Goal: Information Seeking & Learning: Find specific fact

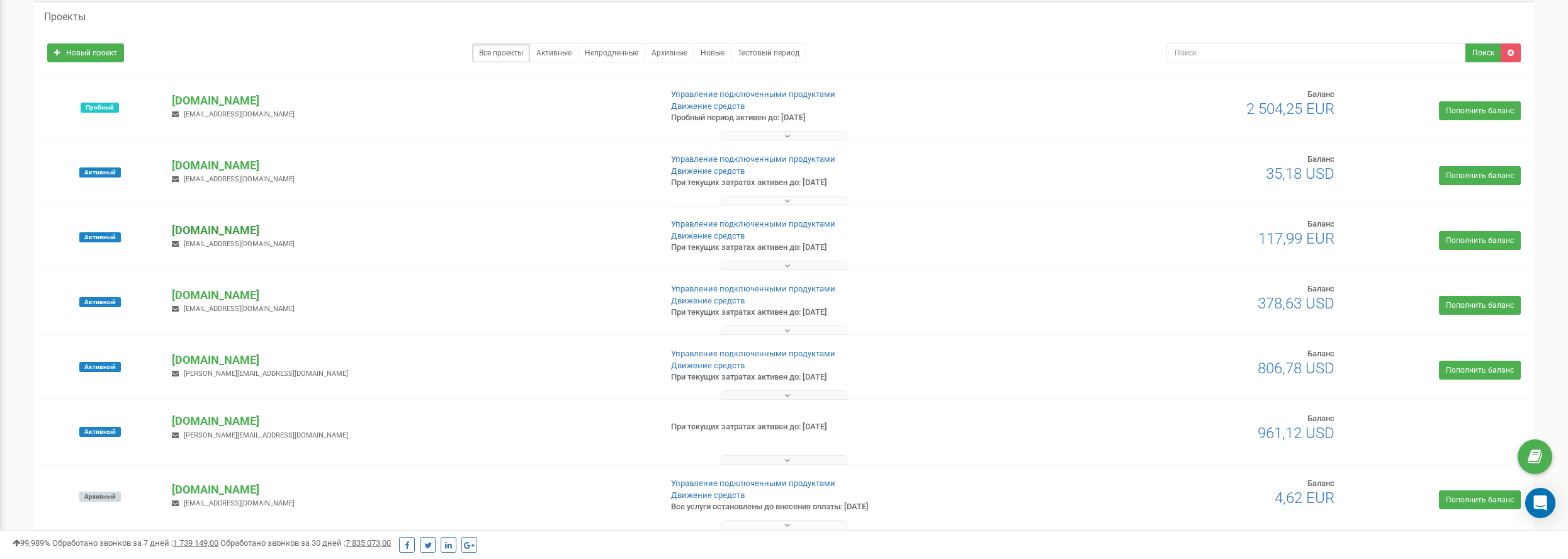
click at [206, 232] on p "[DOMAIN_NAME]" at bounding box center [410, 231] width 478 height 17
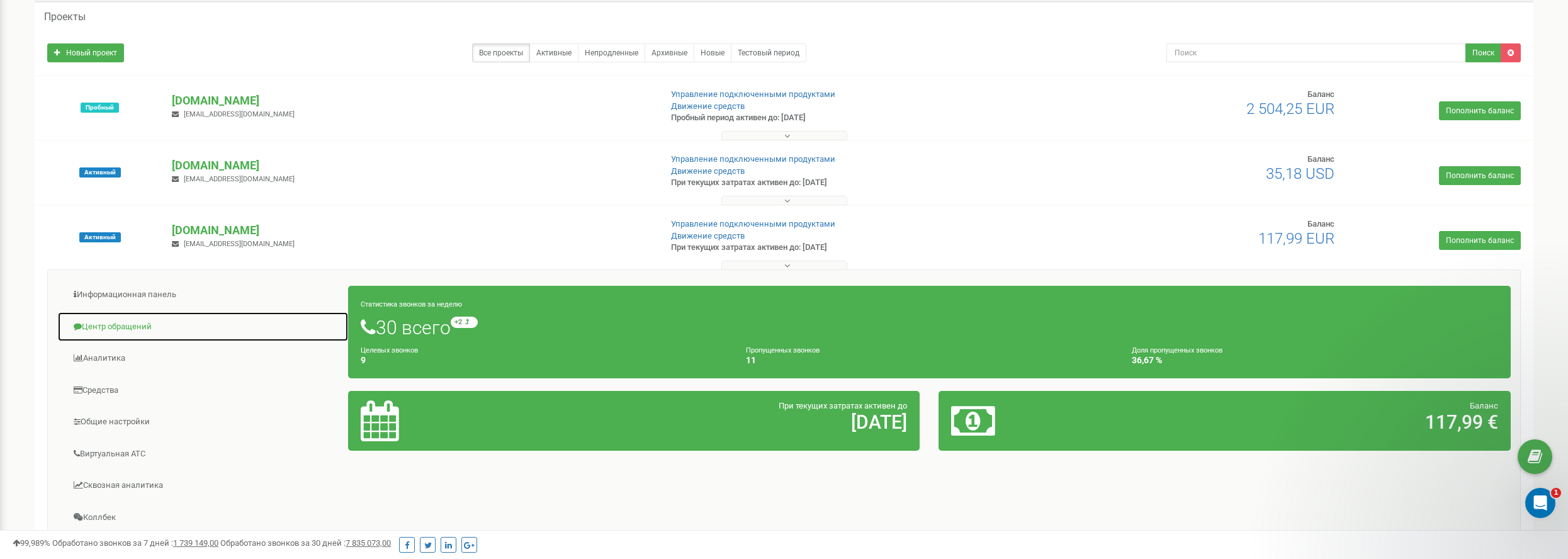
click at [98, 325] on link "Центр обращений" at bounding box center [203, 327] width 291 height 30
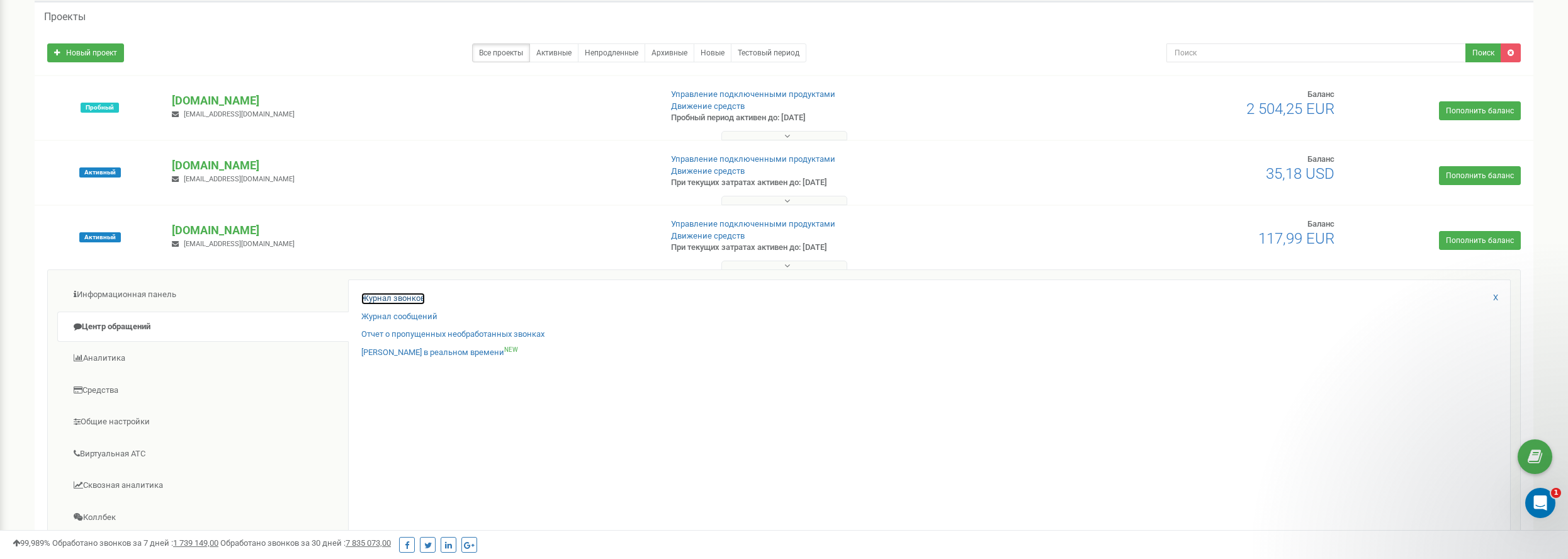
click at [403, 301] on link "Журнал звонков" at bounding box center [393, 299] width 64 height 12
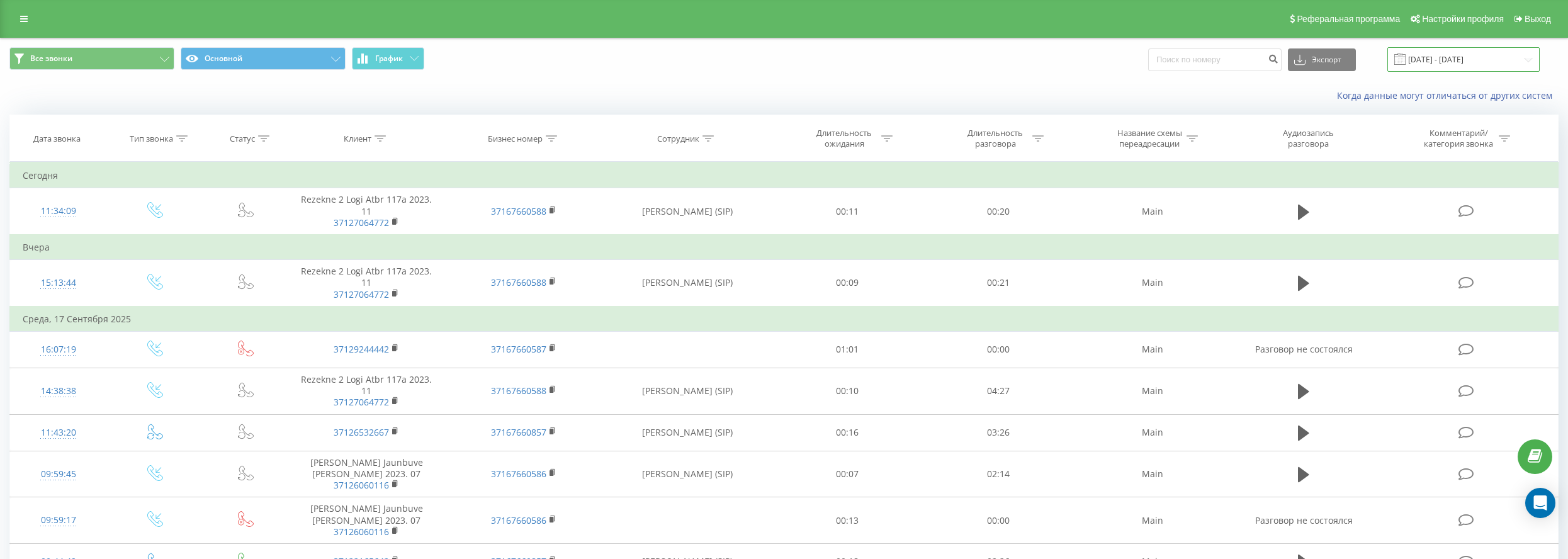
click at [1472, 63] on input "19.08.2025 - 19.09.2025" at bounding box center [1463, 59] width 152 height 25
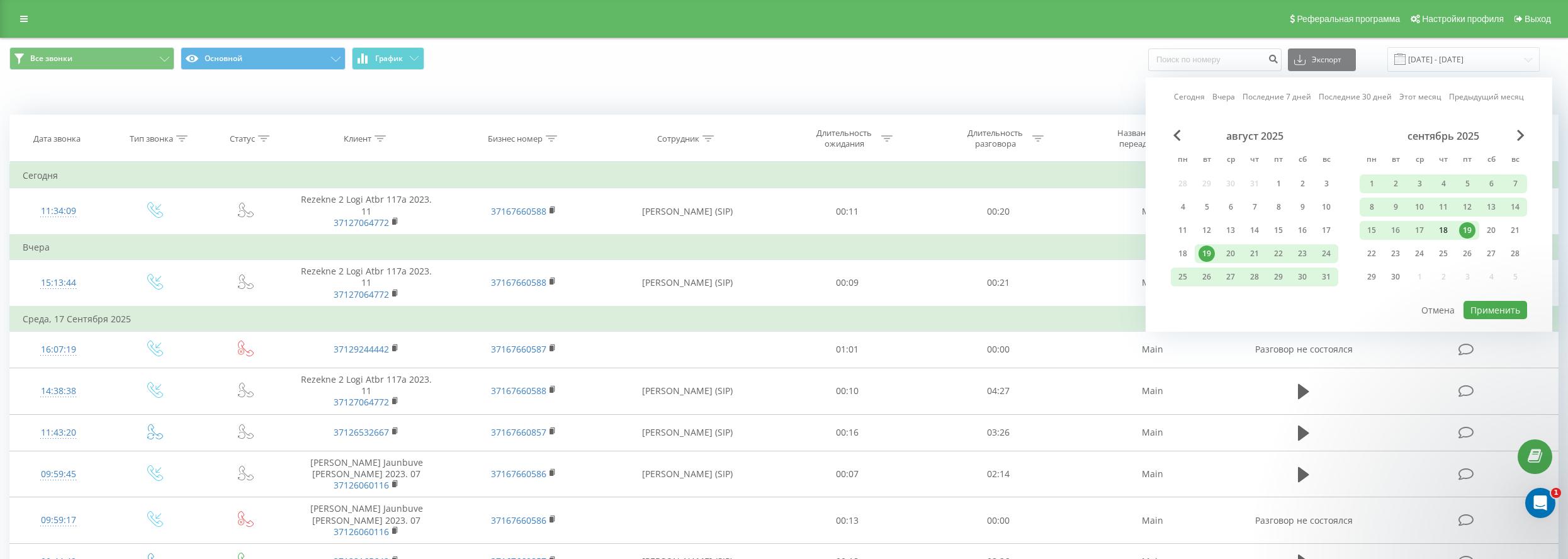
click at [1438, 230] on div "18" at bounding box center [1444, 231] width 17 height 17
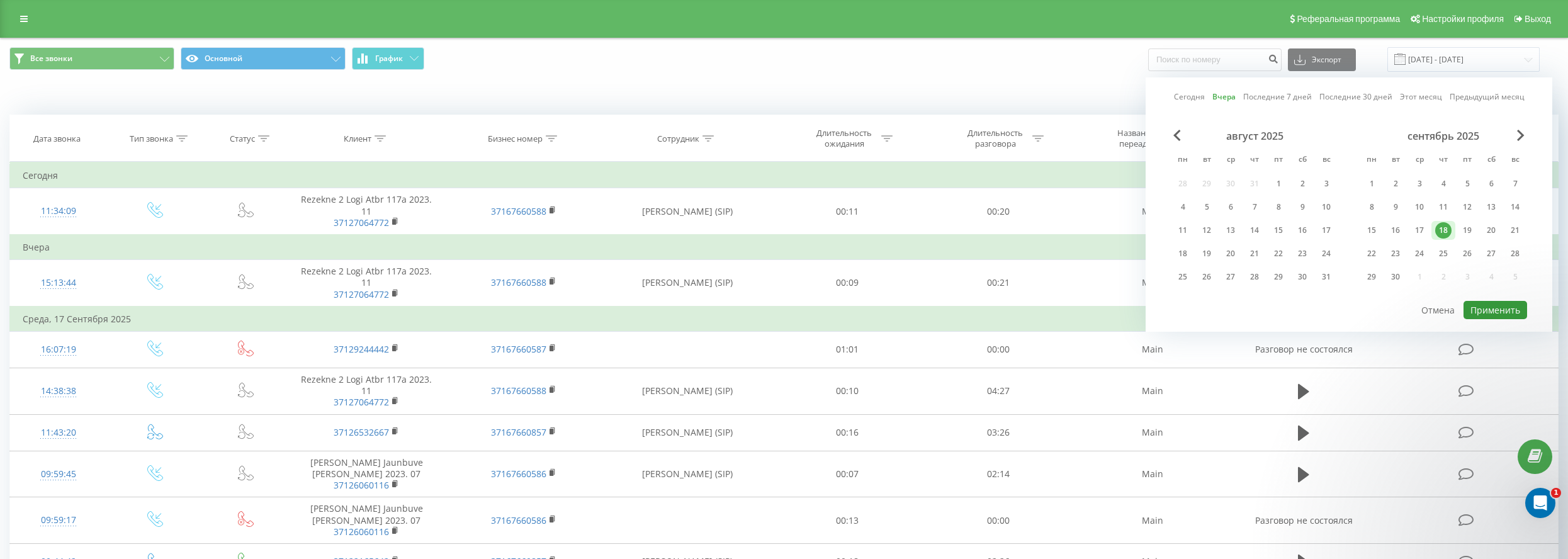
click at [1491, 307] on button "Применить" at bounding box center [1495, 310] width 64 height 18
type input "[DATE] - [DATE]"
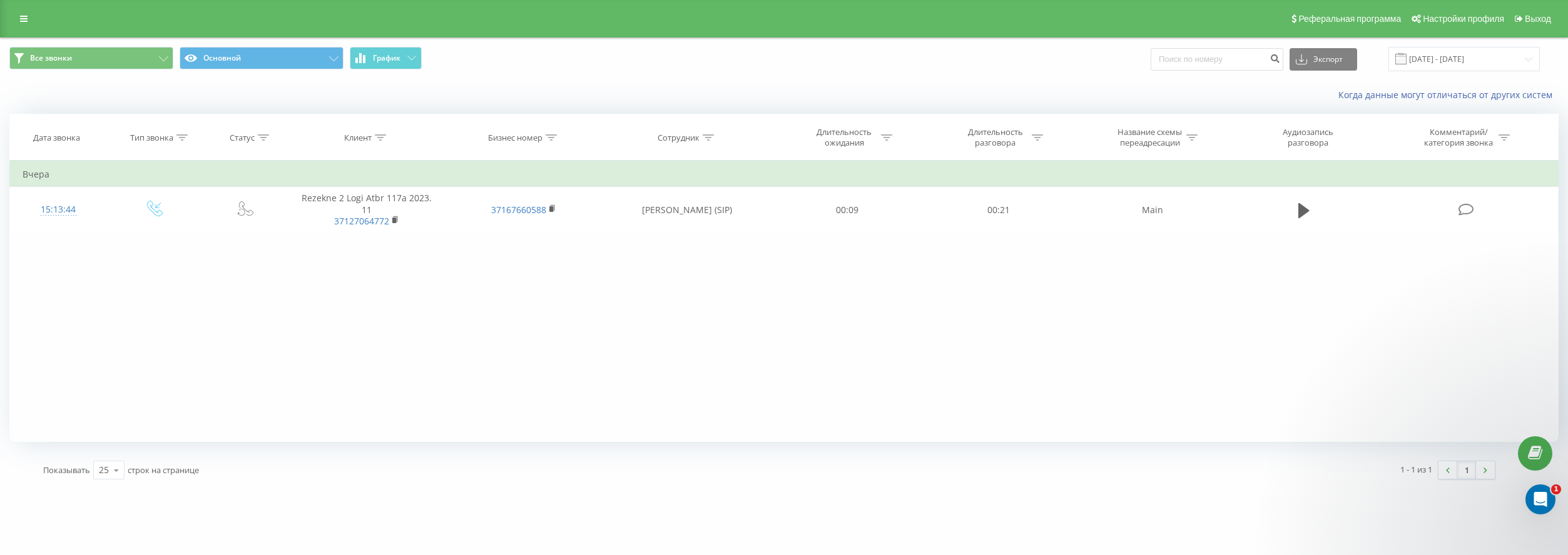
click at [285, 71] on span "Все звонки Основной График" at bounding box center [391, 59] width 765 height 25
click at [285, 62] on button "Основной" at bounding box center [261, 58] width 164 height 23
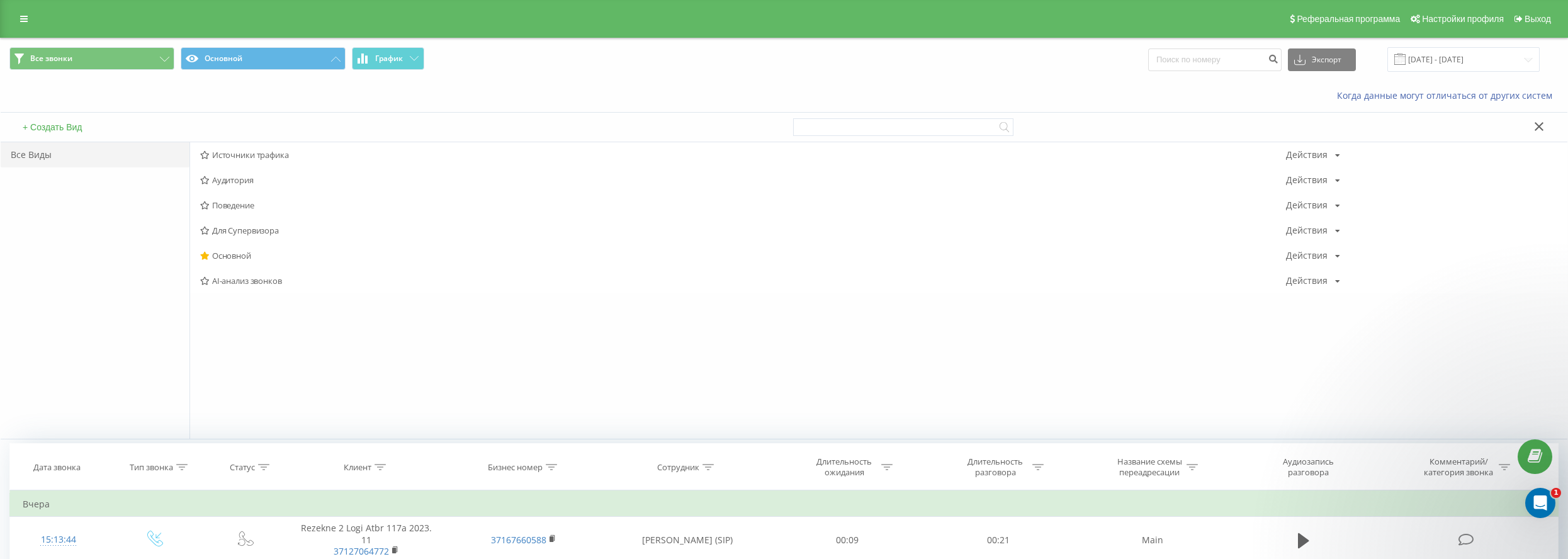
click at [255, 152] on span "Источники трафика" at bounding box center [743, 155] width 1086 height 9
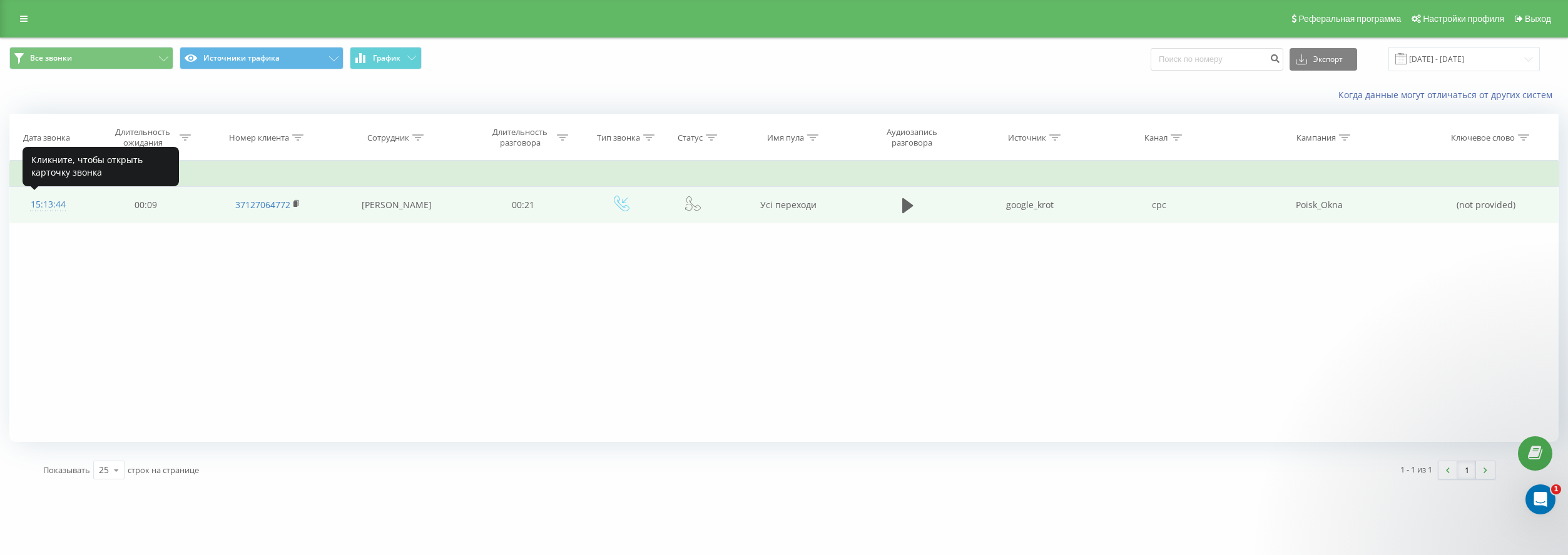
click at [58, 204] on div "15:13:44" at bounding box center [49, 204] width 51 height 25
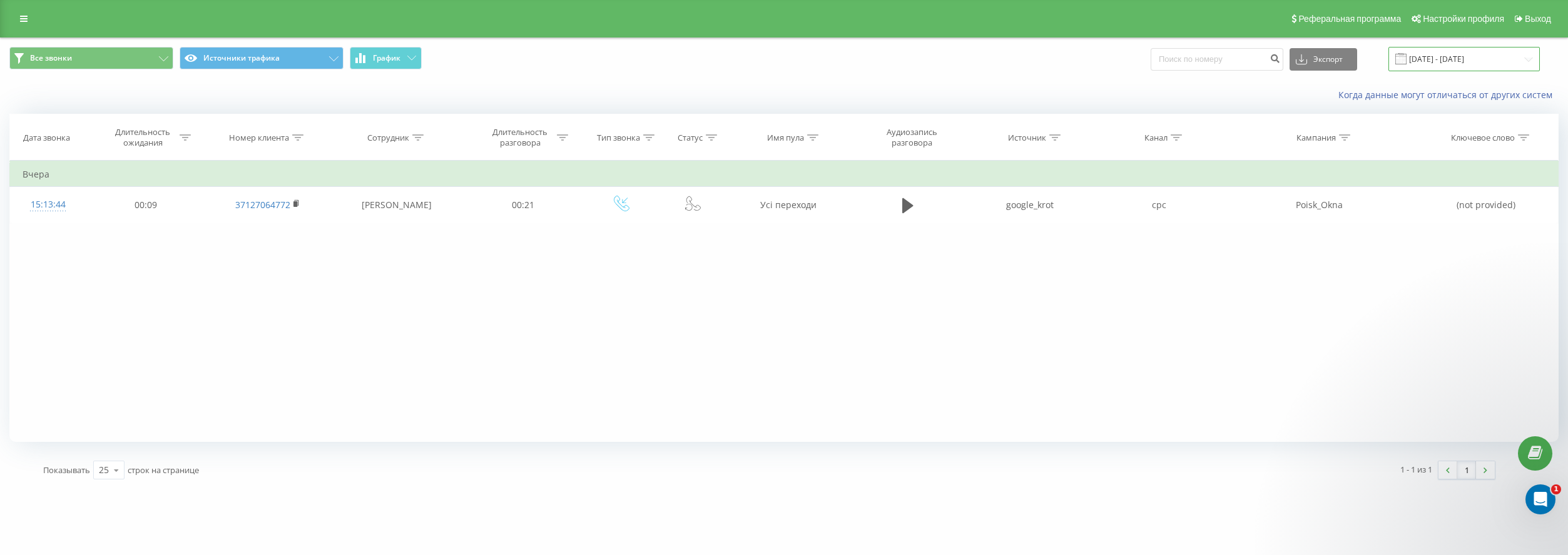
click at [1471, 62] on input "[DATE] - [DATE]" at bounding box center [1464, 59] width 151 height 25
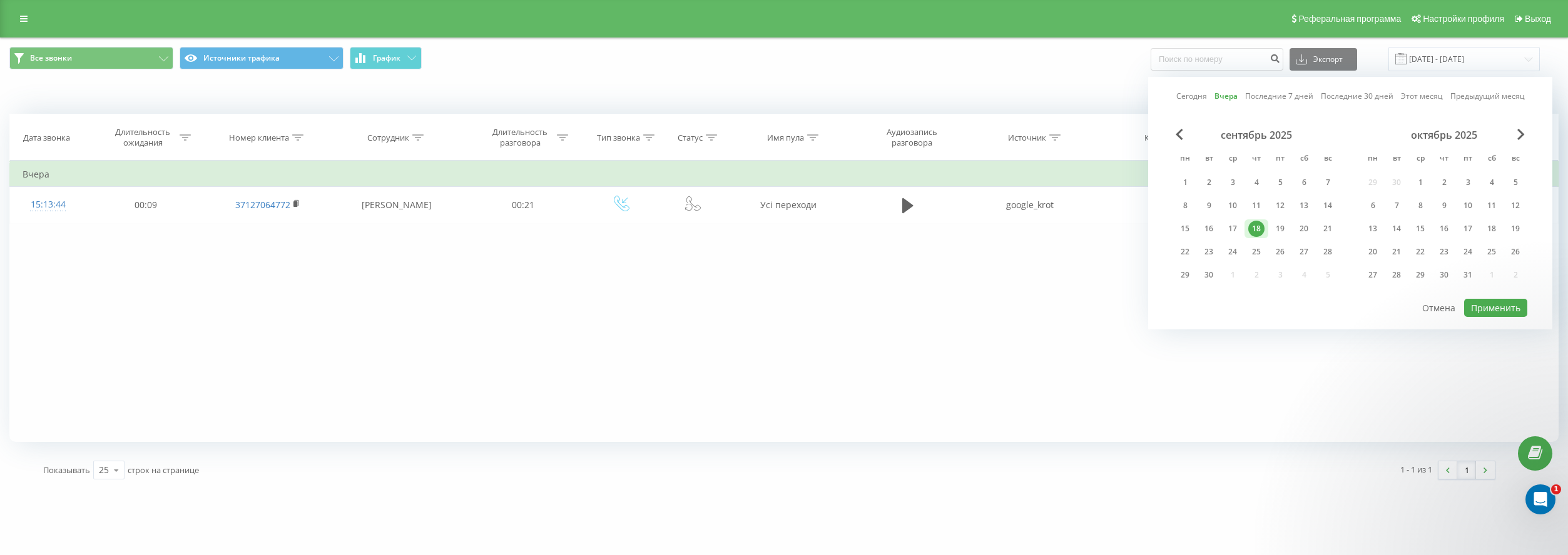
click at [1258, 233] on div "18" at bounding box center [1256, 229] width 16 height 16
click at [1491, 306] on button "Применить" at bounding box center [1496, 308] width 63 height 18
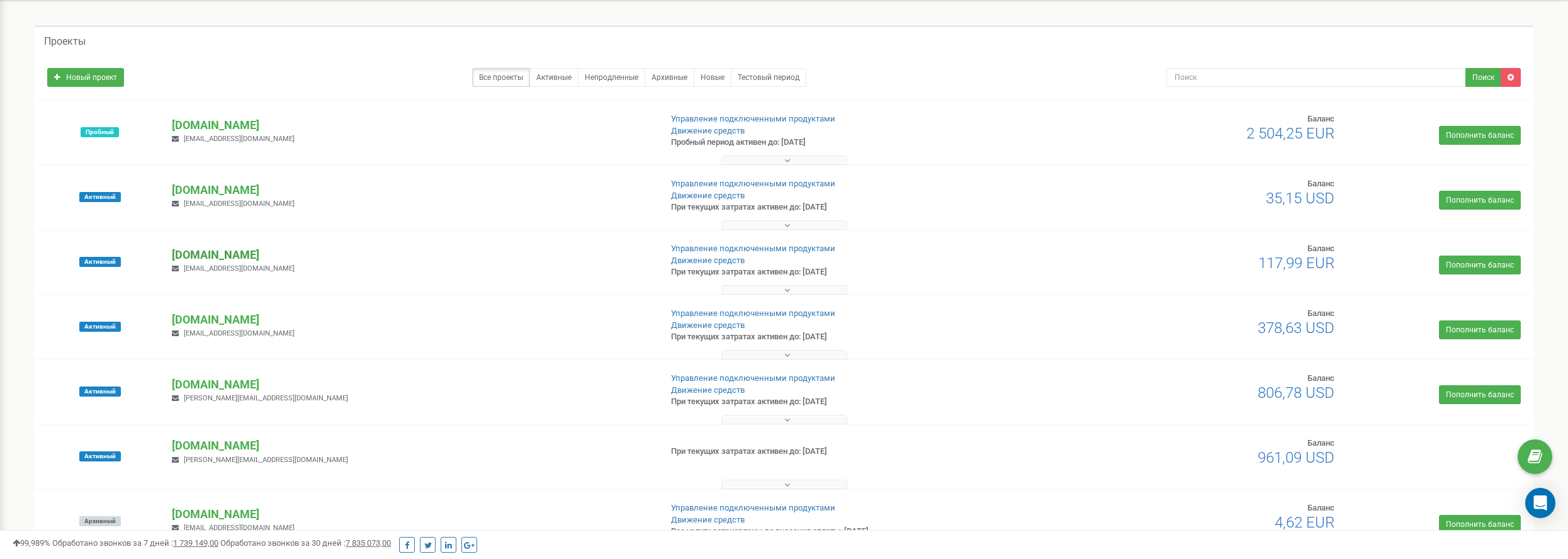
scroll to position [126, 0]
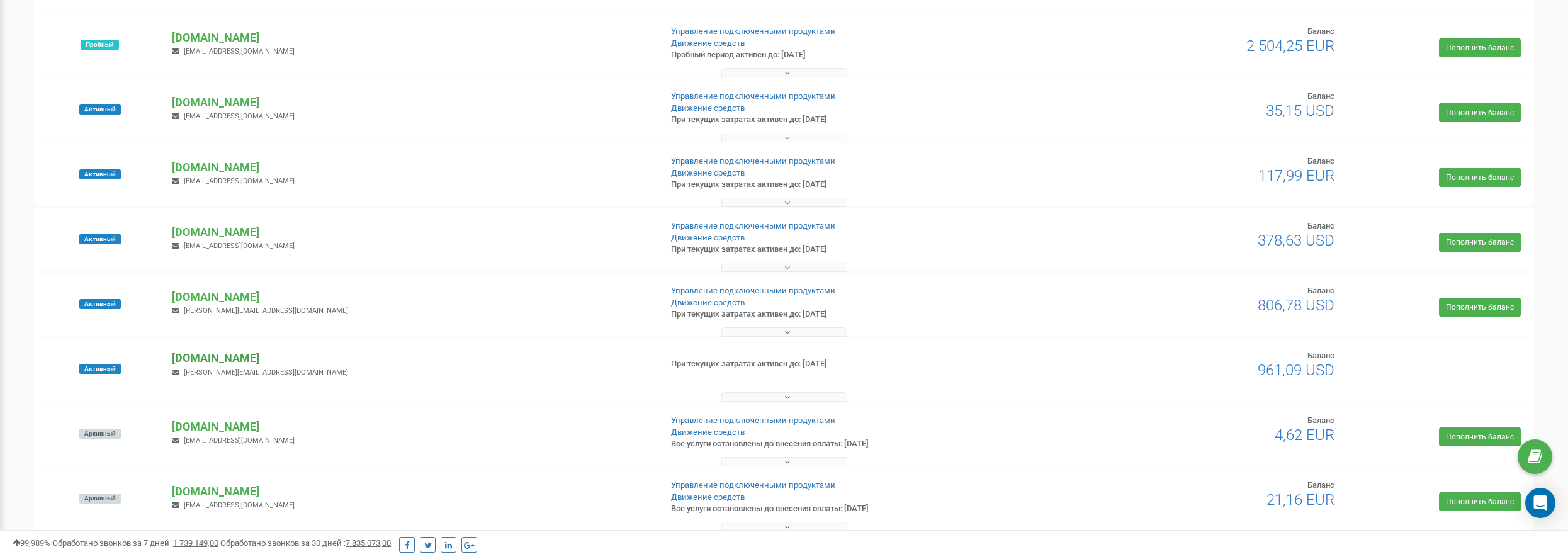
click at [216, 352] on p "[DOMAIN_NAME]" at bounding box center [410, 359] width 478 height 17
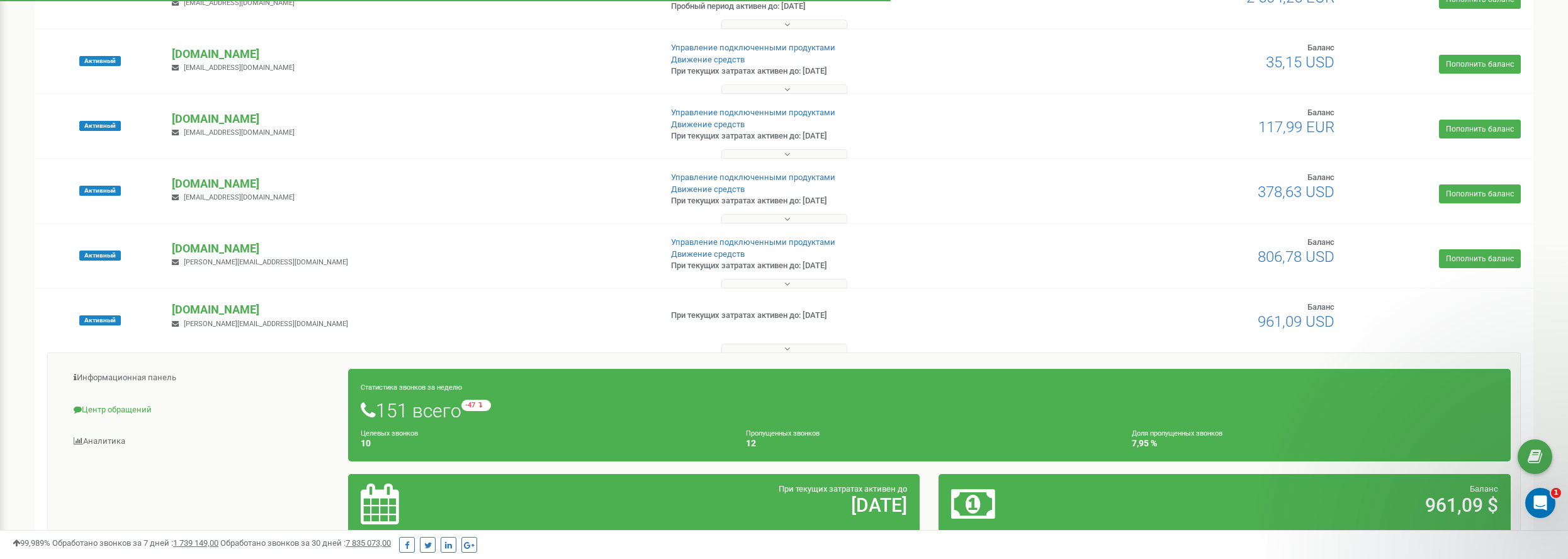
scroll to position [189, 0]
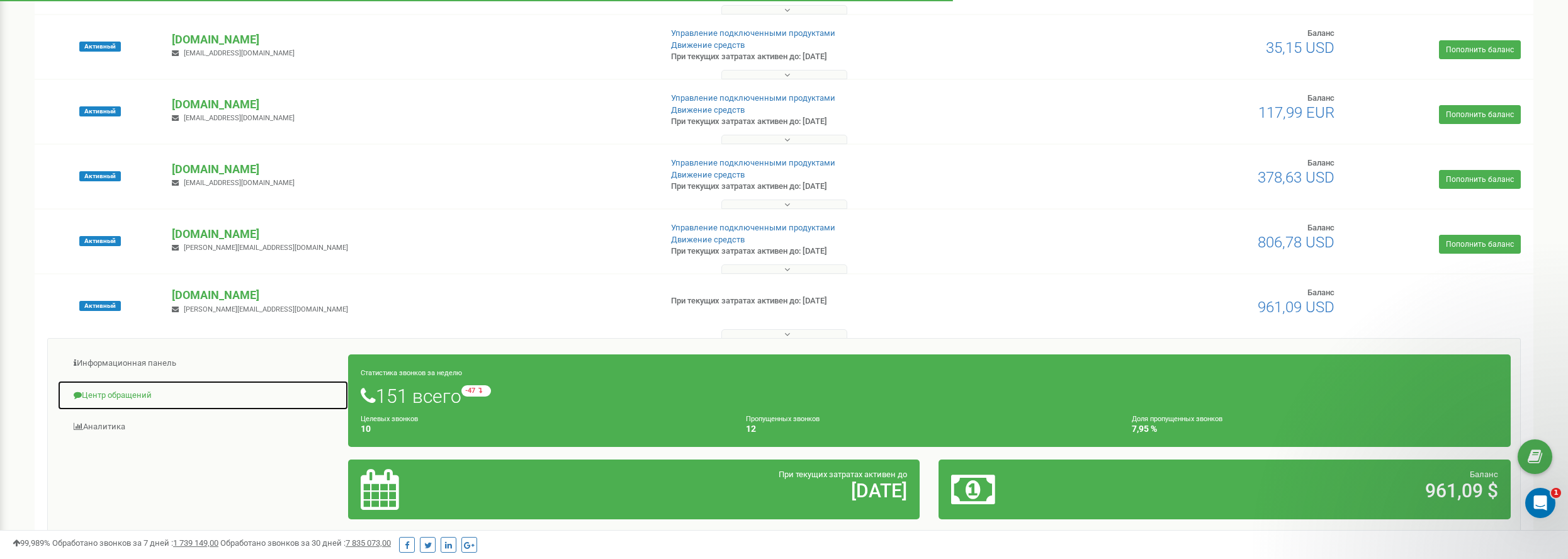
click at [140, 390] on link "Центр обращений" at bounding box center [203, 395] width 291 height 30
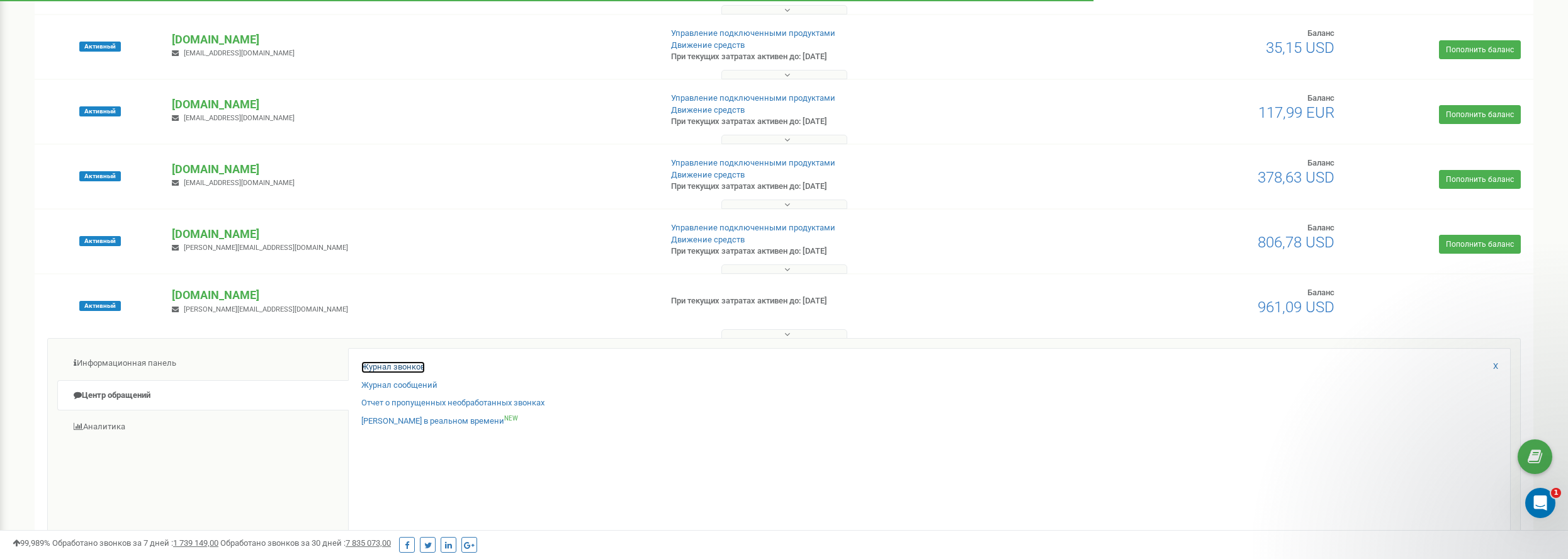
click at [412, 366] on link "Журнал звонков" at bounding box center [393, 367] width 64 height 12
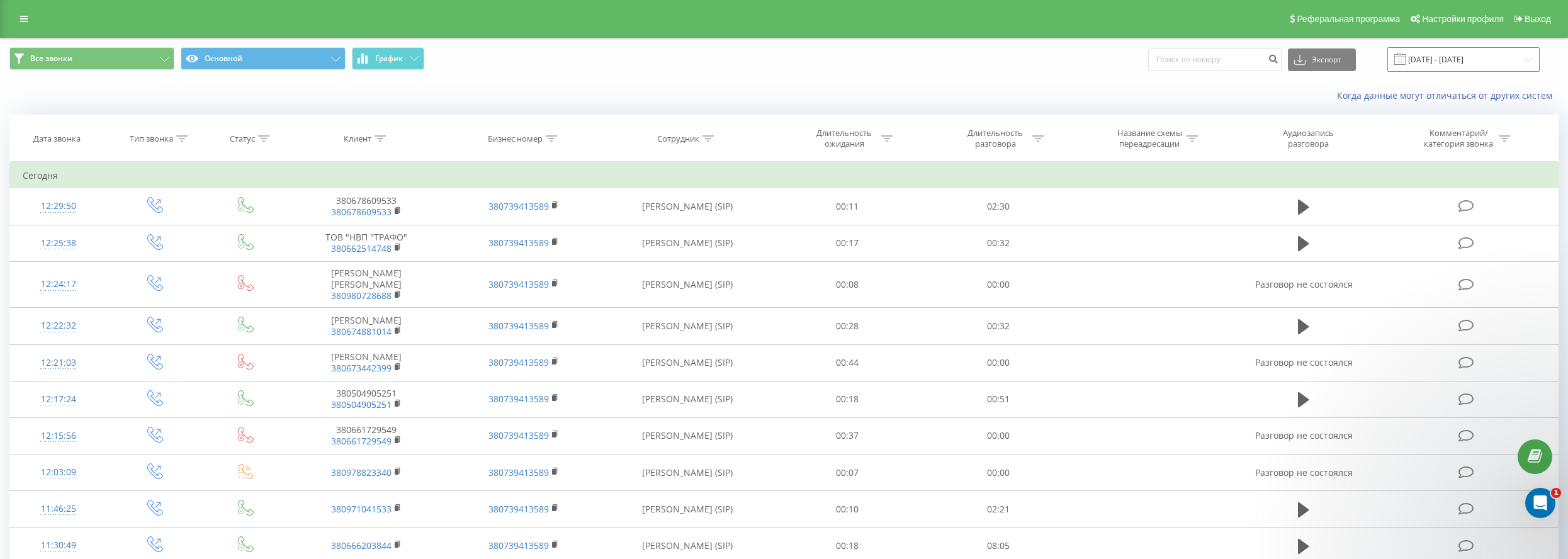
click at [1434, 56] on input "[DATE] - [DATE]" at bounding box center [1463, 59] width 152 height 25
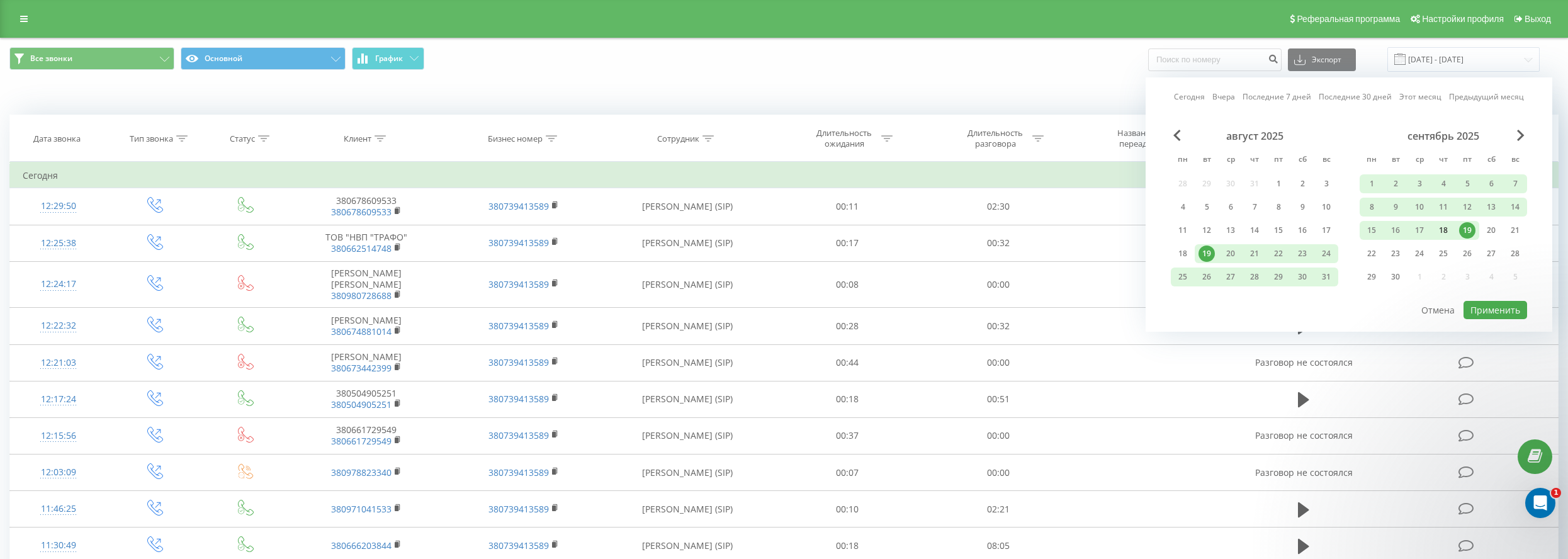
click at [1445, 233] on div "18" at bounding box center [1444, 231] width 17 height 17
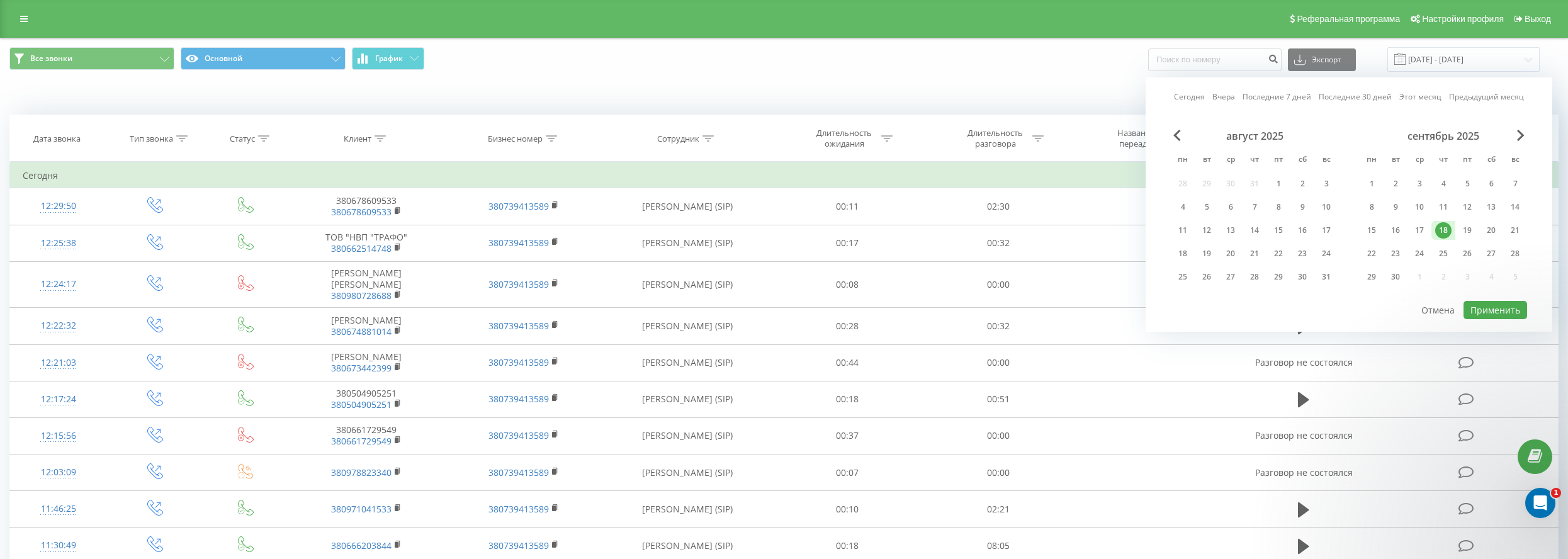
click at [1444, 235] on div "18" at bounding box center [1444, 231] width 17 height 17
click at [1484, 303] on button "Применить" at bounding box center [1495, 310] width 64 height 18
type input "[DATE] - [DATE]"
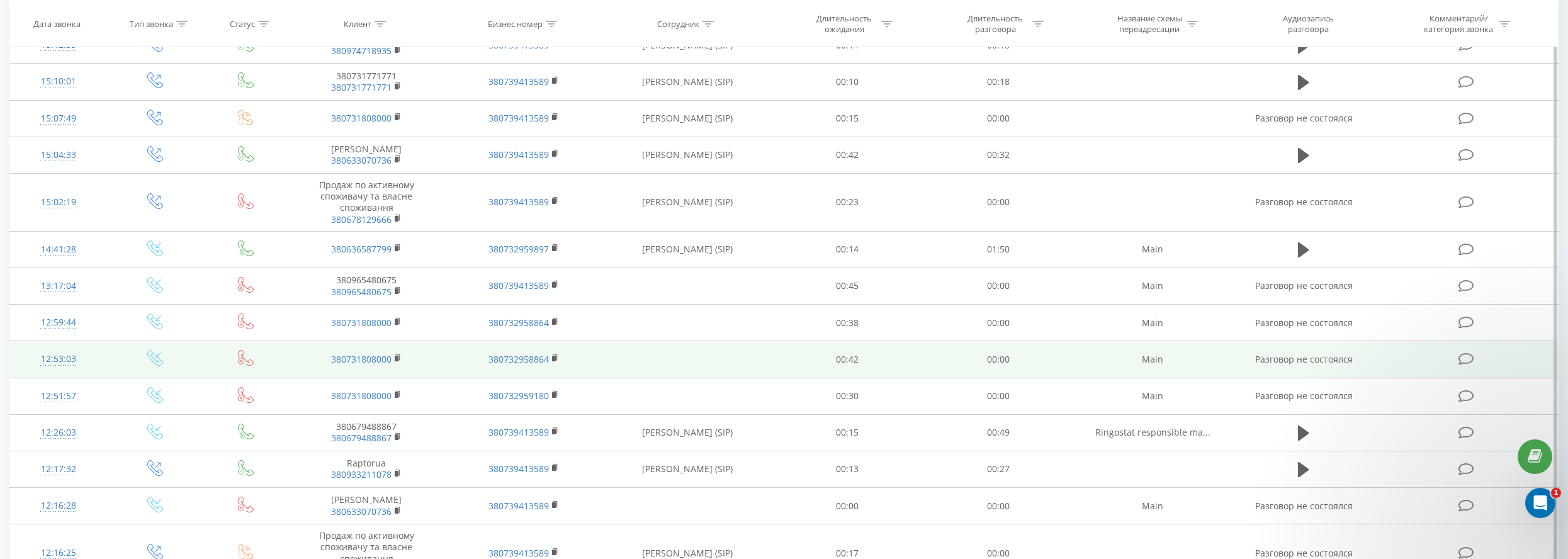
scroll to position [657, 0]
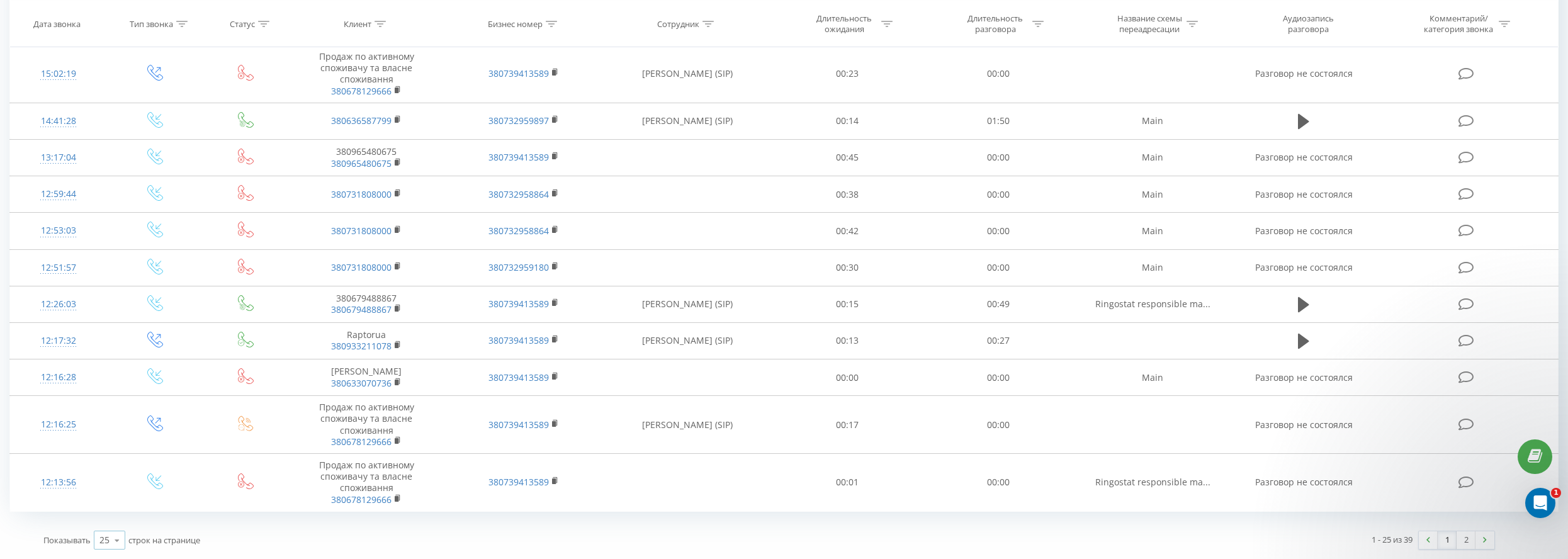
click at [108, 541] on icon at bounding box center [117, 541] width 18 height 25
click at [110, 535] on icon at bounding box center [117, 541] width 18 height 25
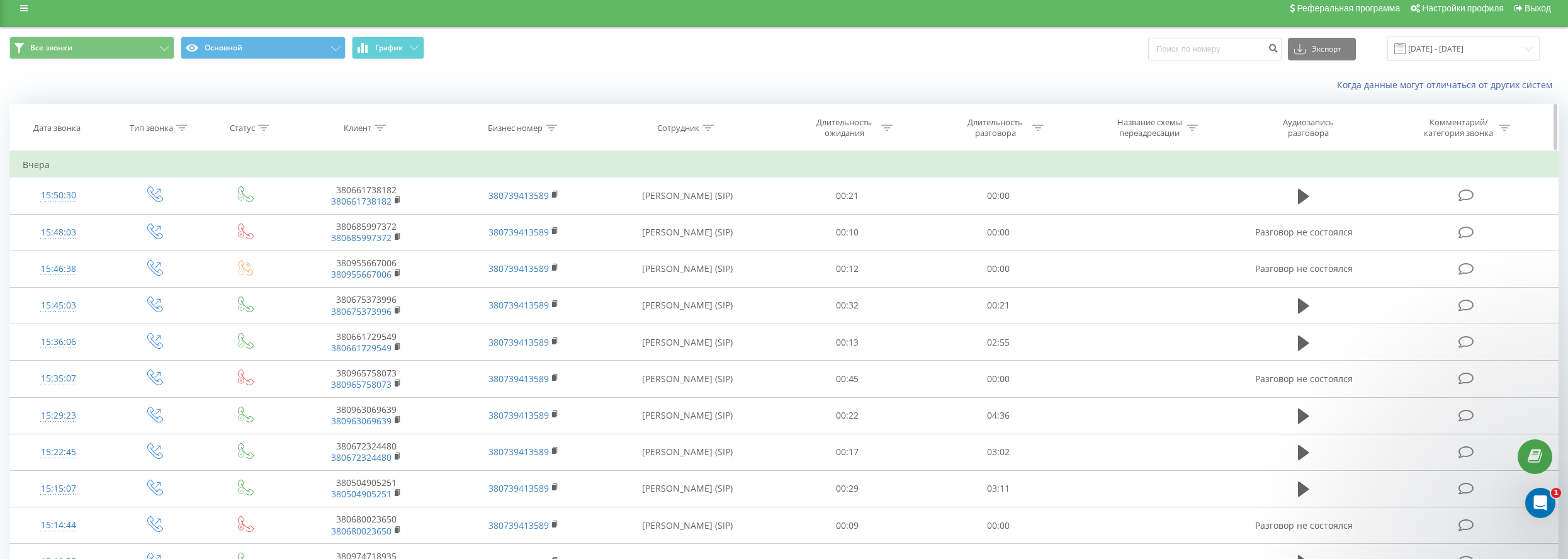
scroll to position [0, 0]
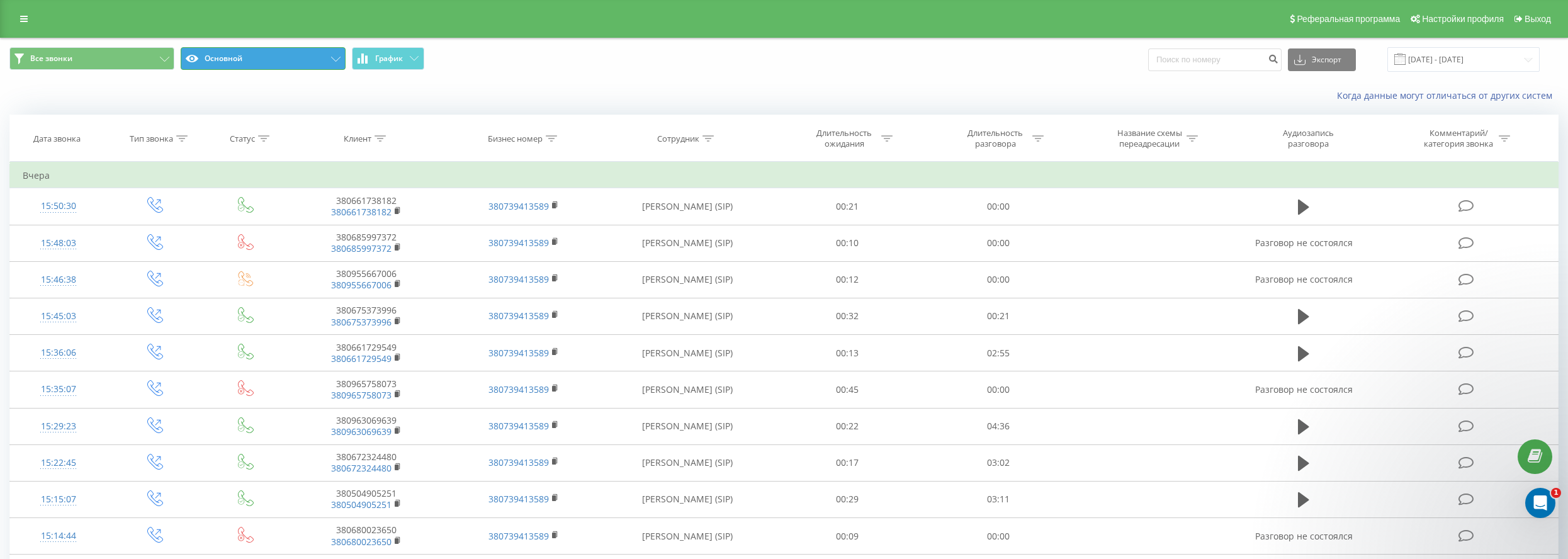
click at [253, 54] on button "Основной" at bounding box center [263, 58] width 165 height 23
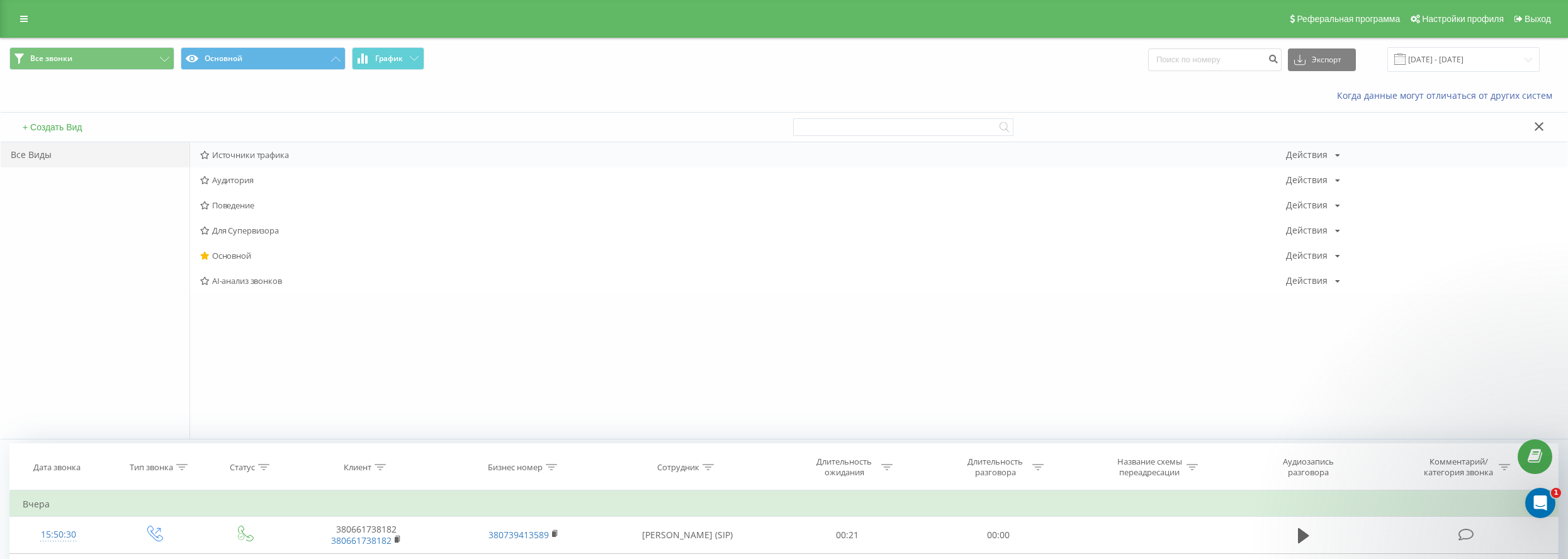
click at [246, 154] on span "Источники трафика" at bounding box center [743, 155] width 1086 height 9
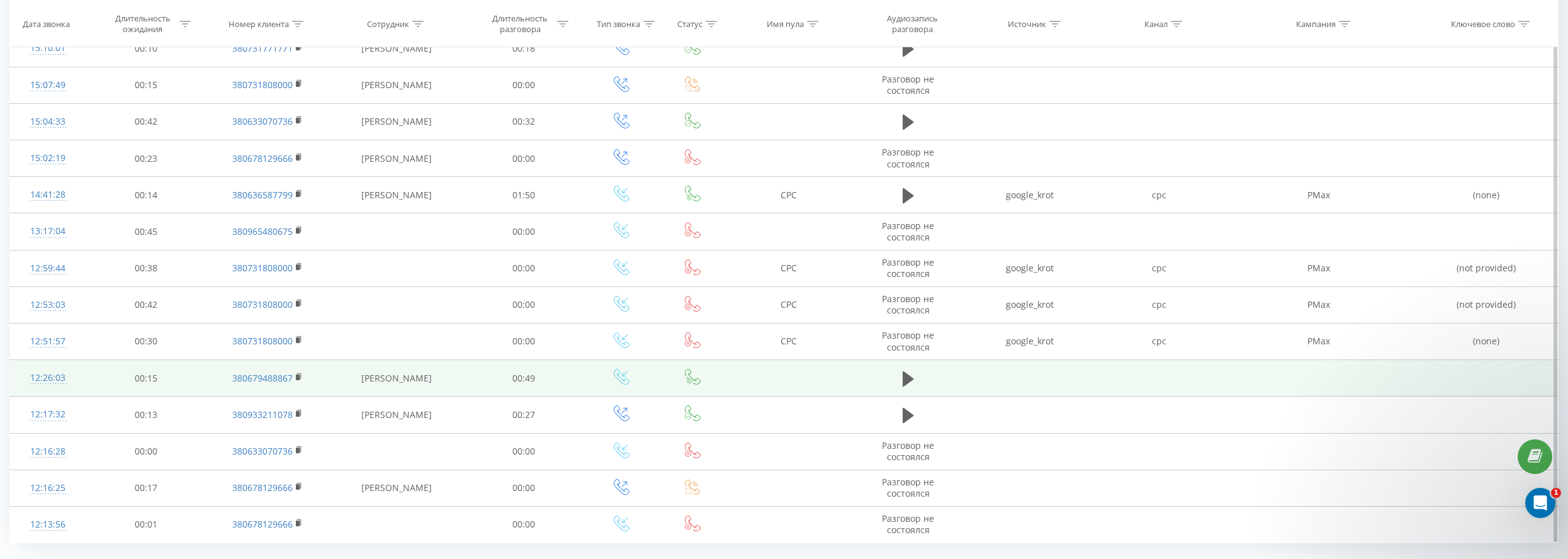
scroll to position [529, 0]
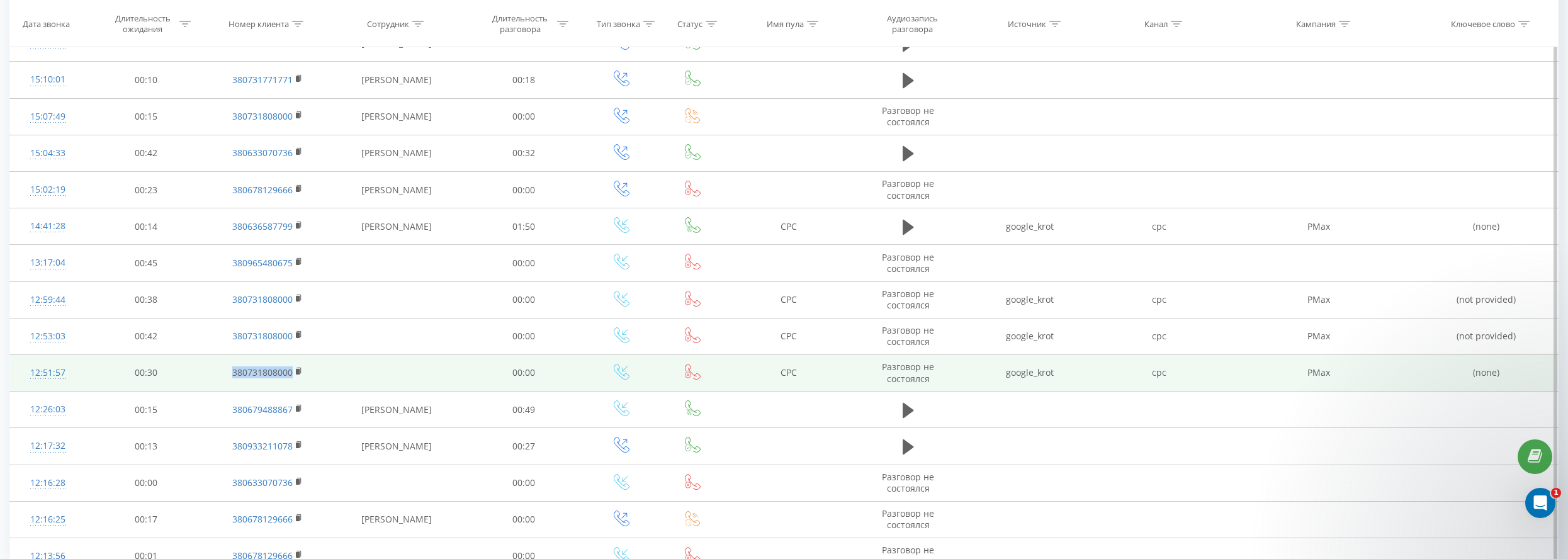
drag, startPoint x: 225, startPoint y: 378, endPoint x: 294, endPoint y: 375, distance: 69.1
click at [294, 375] on td "380731808000" at bounding box center [267, 373] width 124 height 37
copy link "380731808000"
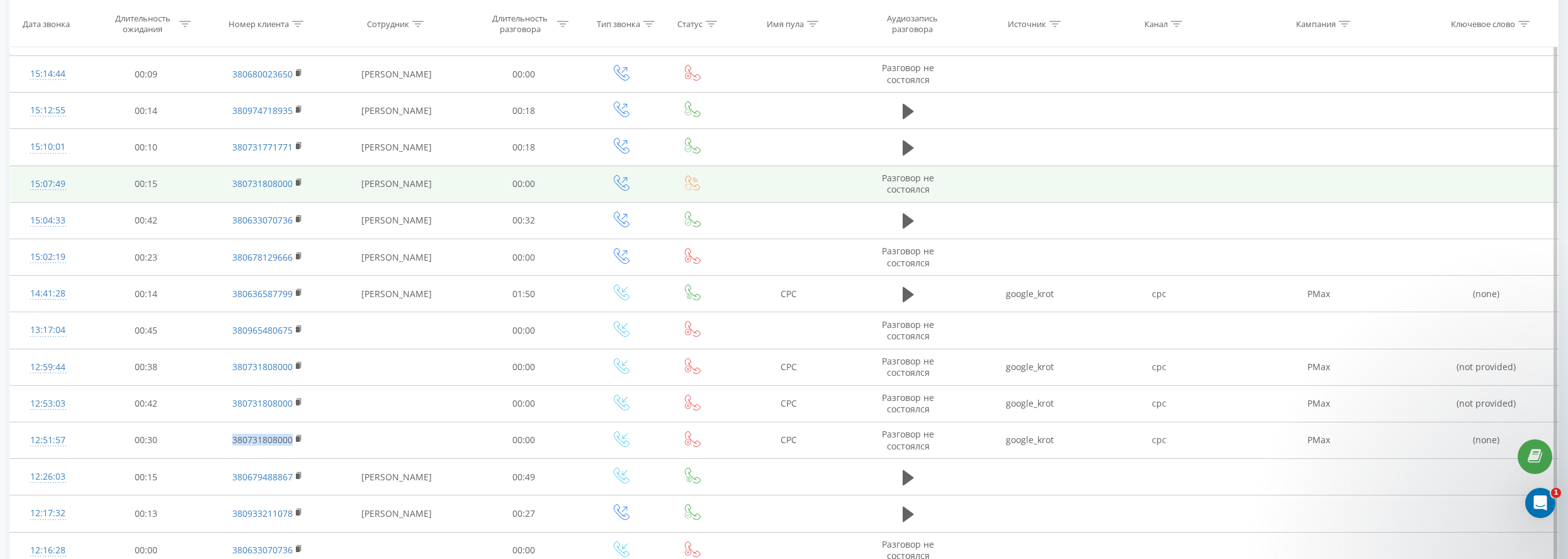
scroll to position [467, 0]
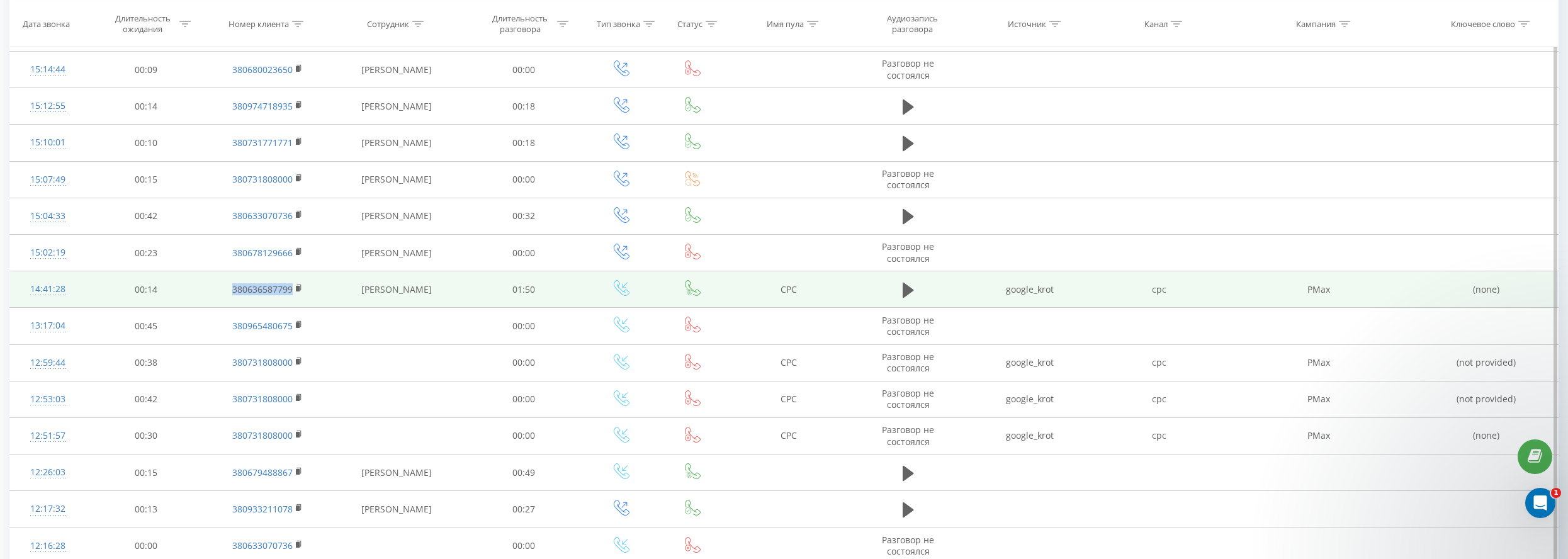
drag, startPoint x: 214, startPoint y: 284, endPoint x: 295, endPoint y: 293, distance: 81.5
click at [295, 293] on td "380636587799" at bounding box center [267, 290] width 124 height 37
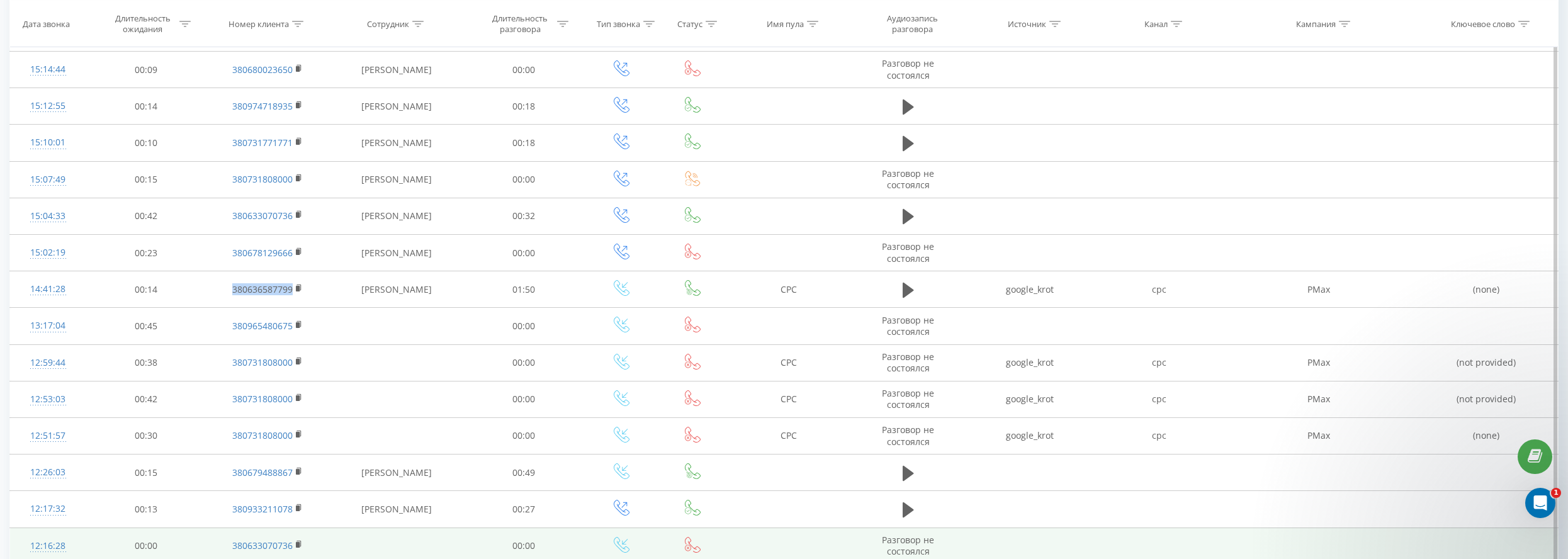
copy link "380636587799"
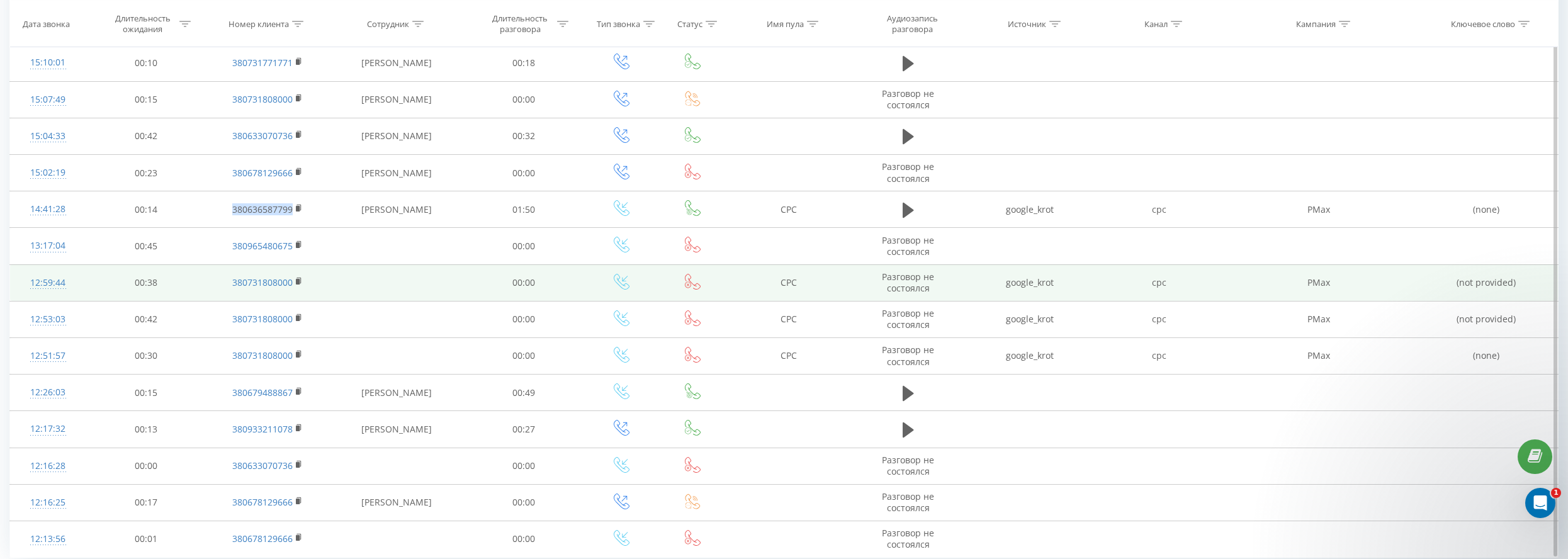
scroll to position [593, 0]
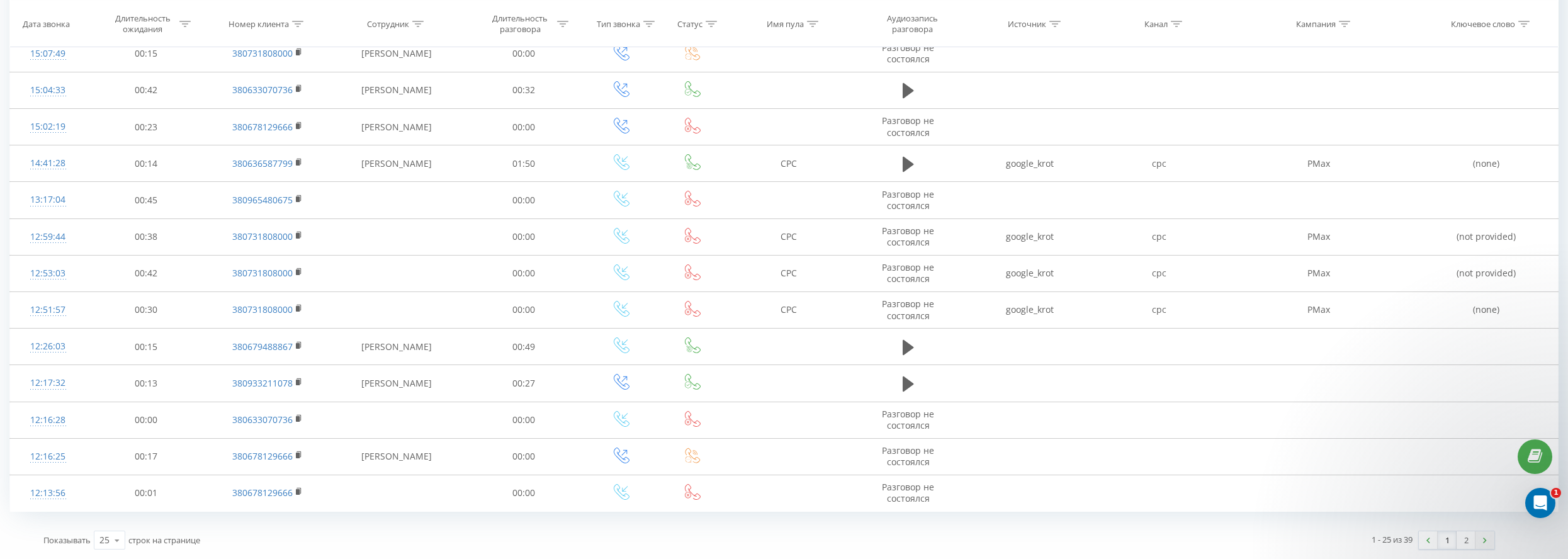
drag, startPoint x: 1498, startPoint y: 534, endPoint x: 1491, endPoint y: 534, distance: 7.0
click at [1498, 534] on div "1 - 25 из 39 1 2" at bounding box center [1136, 541] width 735 height 37
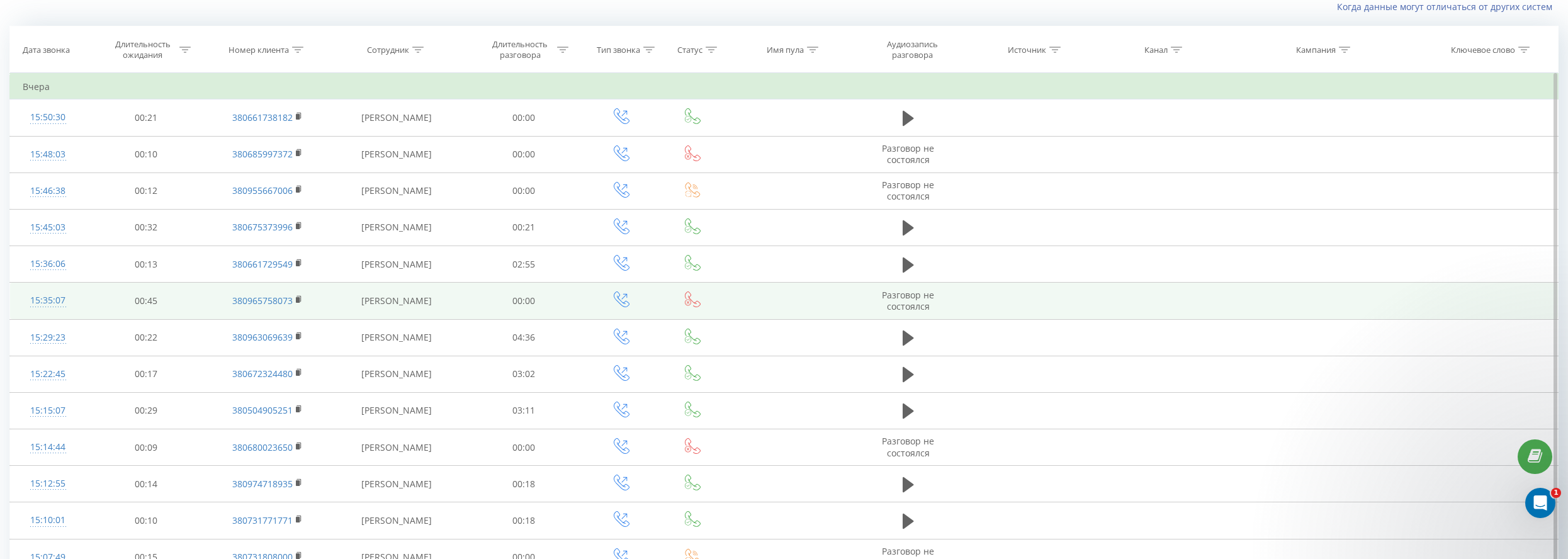
scroll to position [0, 0]
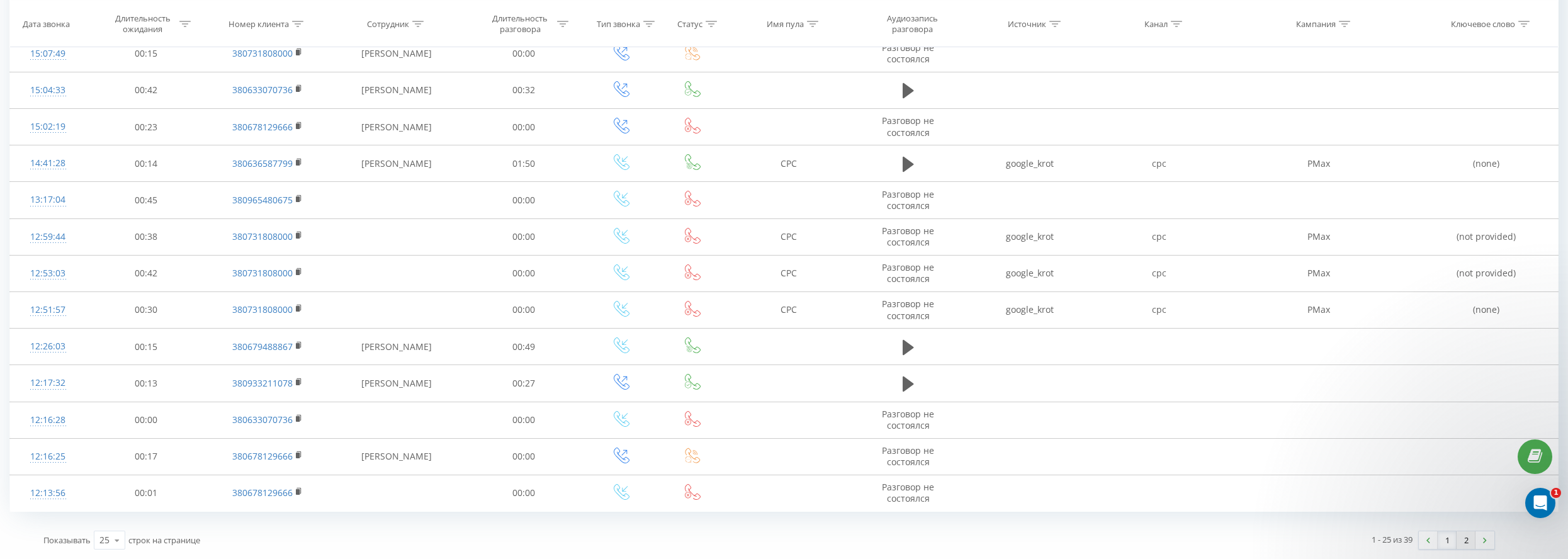
click at [1462, 541] on link "2" at bounding box center [1466, 540] width 18 height 18
